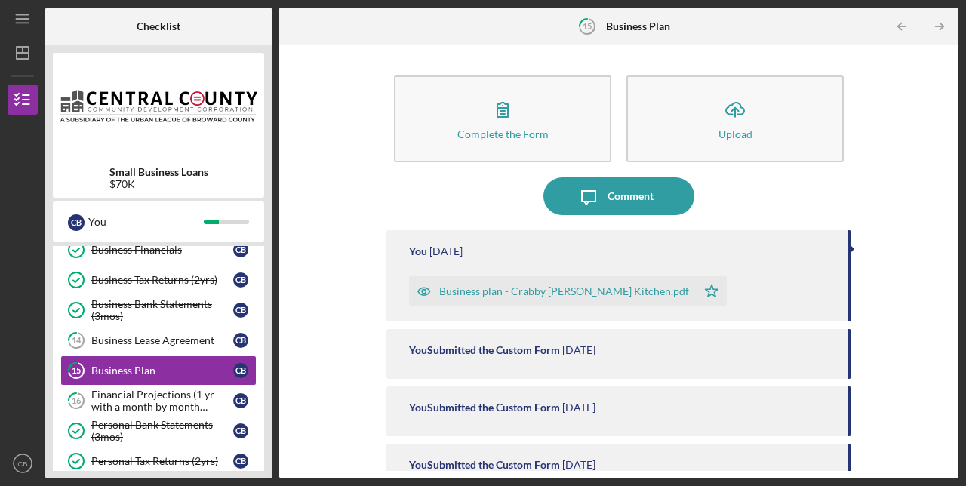
scroll to position [416, 0]
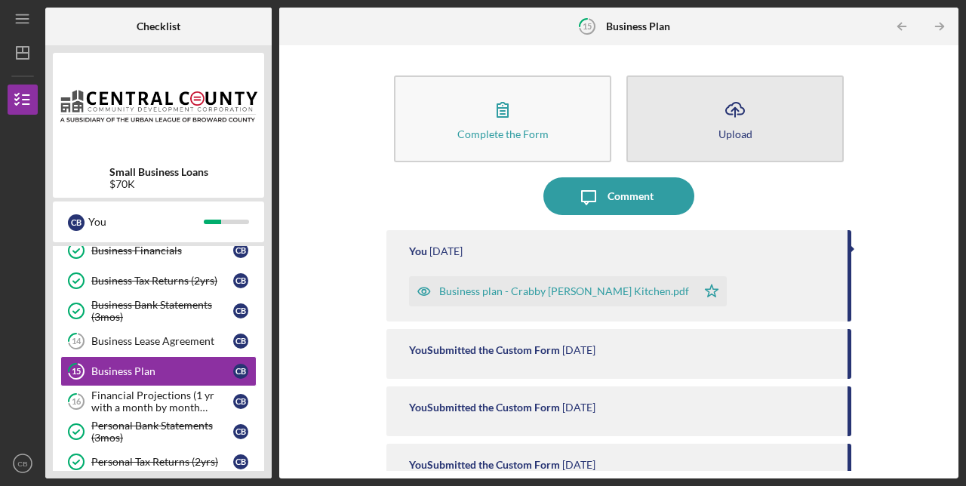
click at [769, 116] on button "Icon/Upload Upload" at bounding box center [735, 118] width 217 height 87
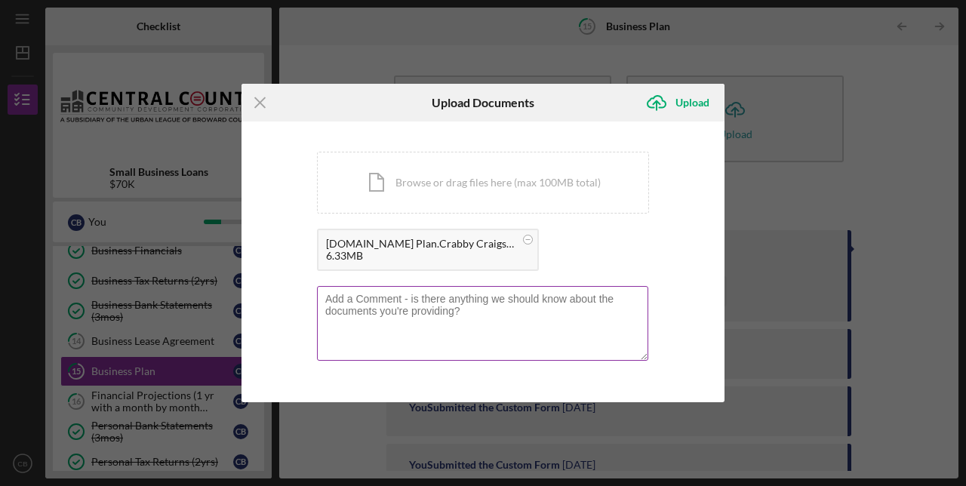
click at [474, 303] on textarea at bounding box center [482, 323] width 331 height 74
paste textarea "This is an updated version of my business plan please delete the first one."
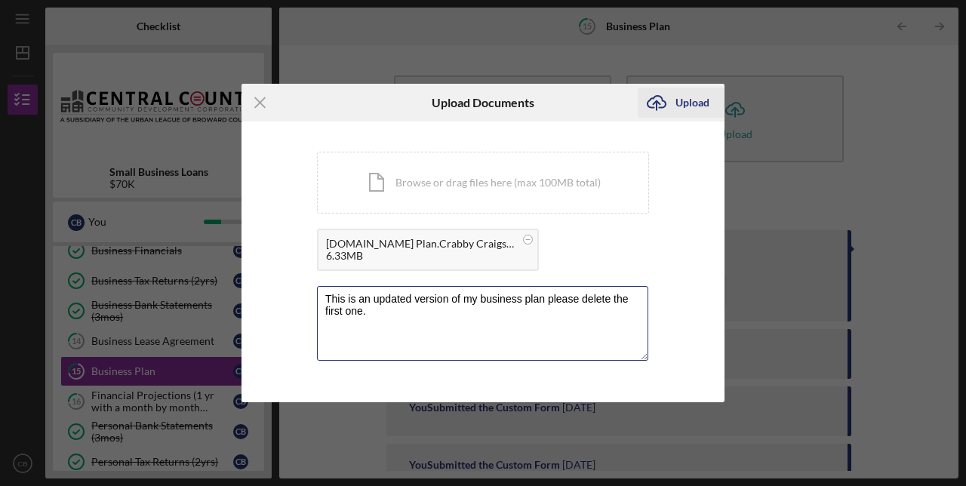
type textarea "This is an updated version of my business plan please delete the first one."
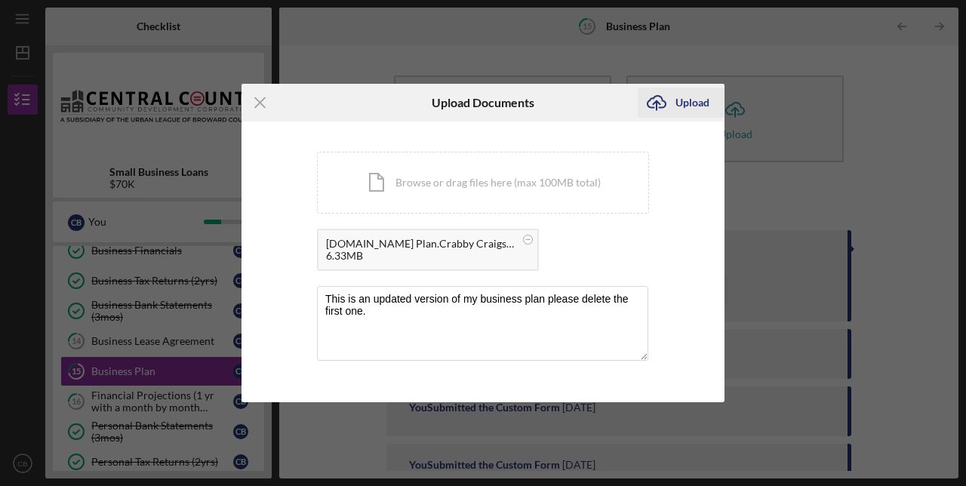
click at [701, 106] on div "Upload" at bounding box center [693, 103] width 34 height 30
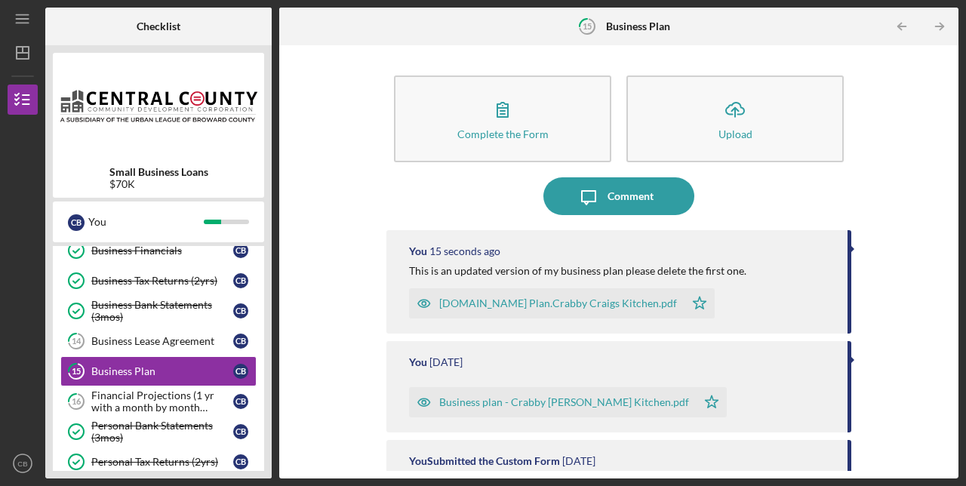
click at [556, 308] on div "[DOMAIN_NAME] Plan.Crabby Craigs Kitchen.pdf" at bounding box center [558, 303] width 238 height 12
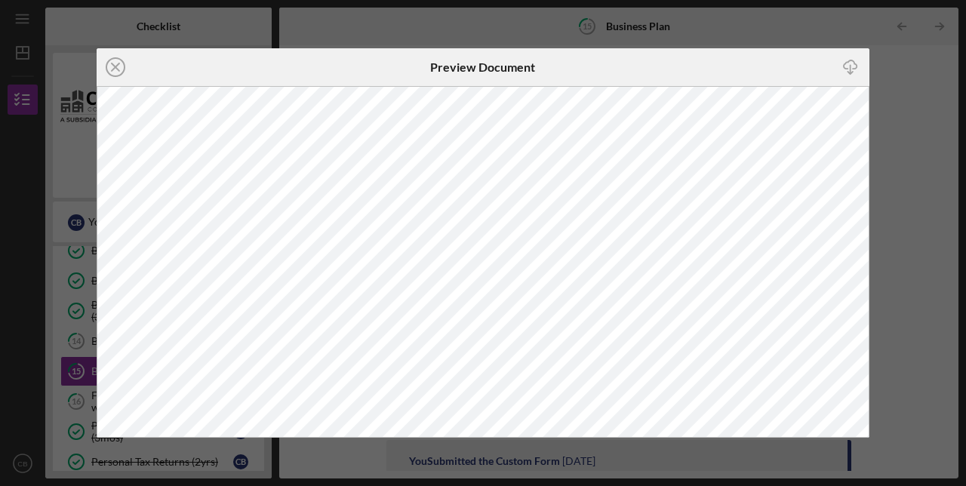
click at [901, 141] on div "Icon/Close Preview Document Icon/Download" at bounding box center [483, 243] width 966 height 486
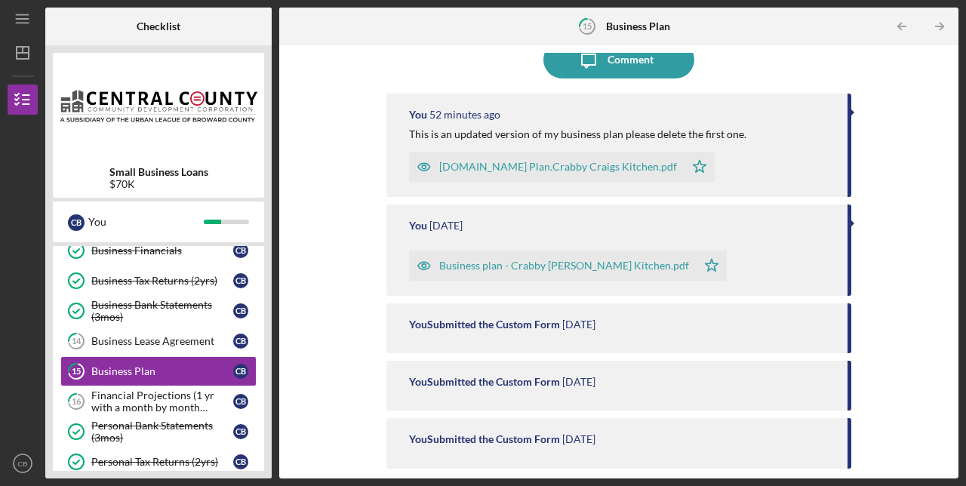
scroll to position [136, 0]
